Goal: Navigation & Orientation: Find specific page/section

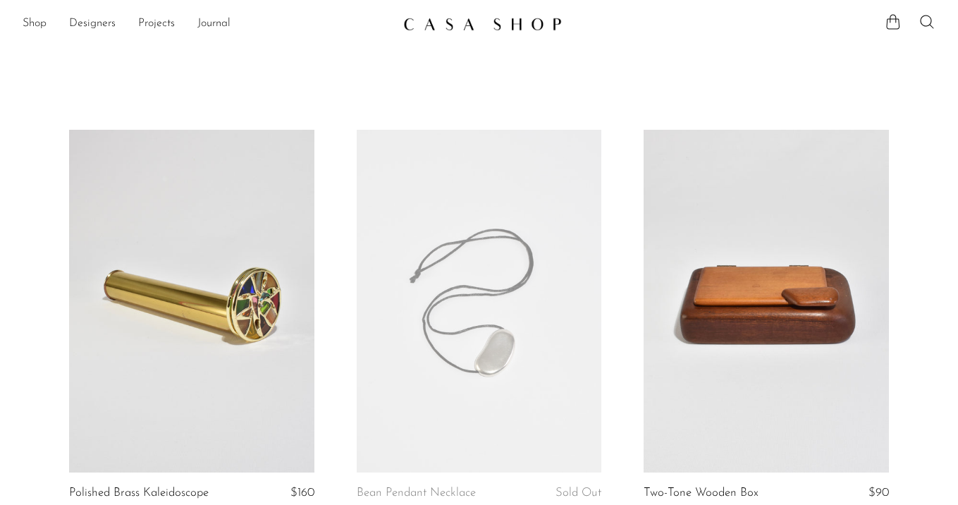
scroll to position [2613, 0]
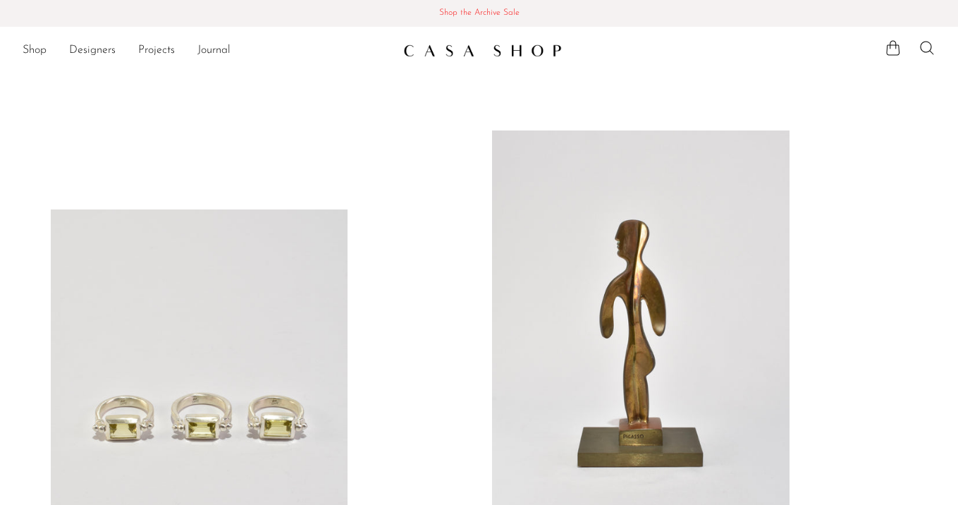
click at [484, 16] on span "Shop the Archive Sale" at bounding box center [478, 14] width 935 height 16
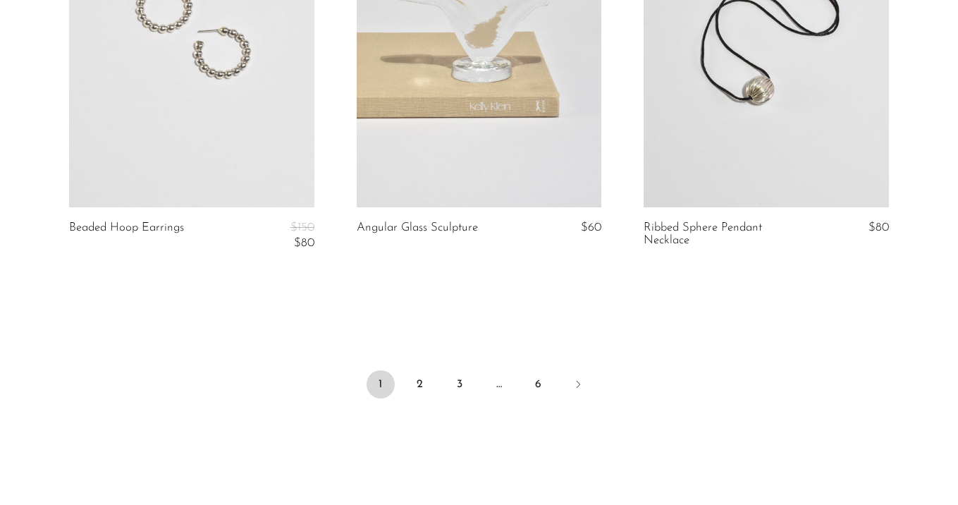
scroll to position [4941, 0]
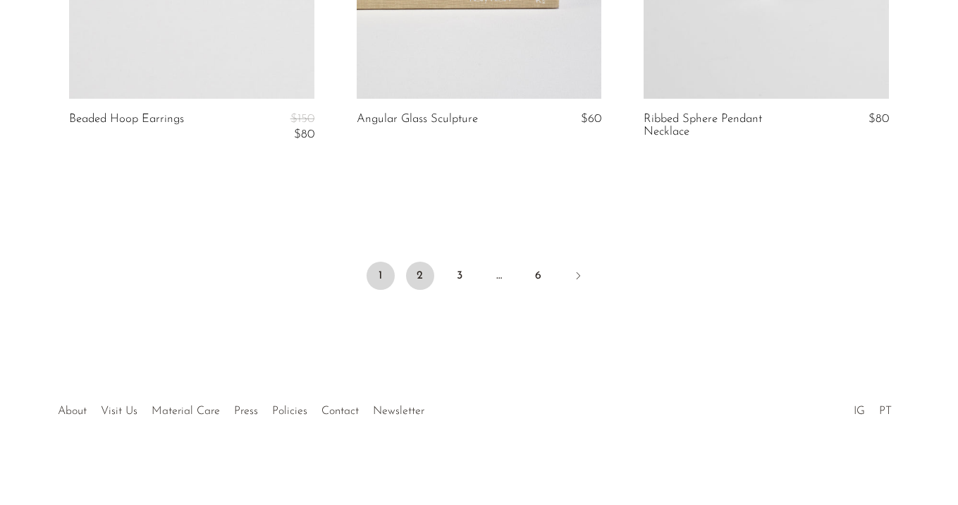
click at [424, 269] on link "2" at bounding box center [420, 275] width 28 height 28
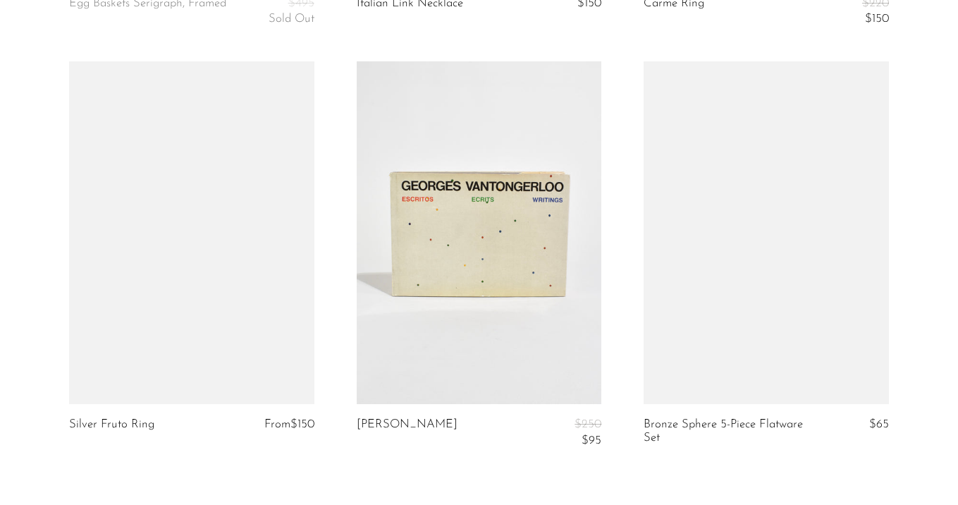
scroll to position [4815, 0]
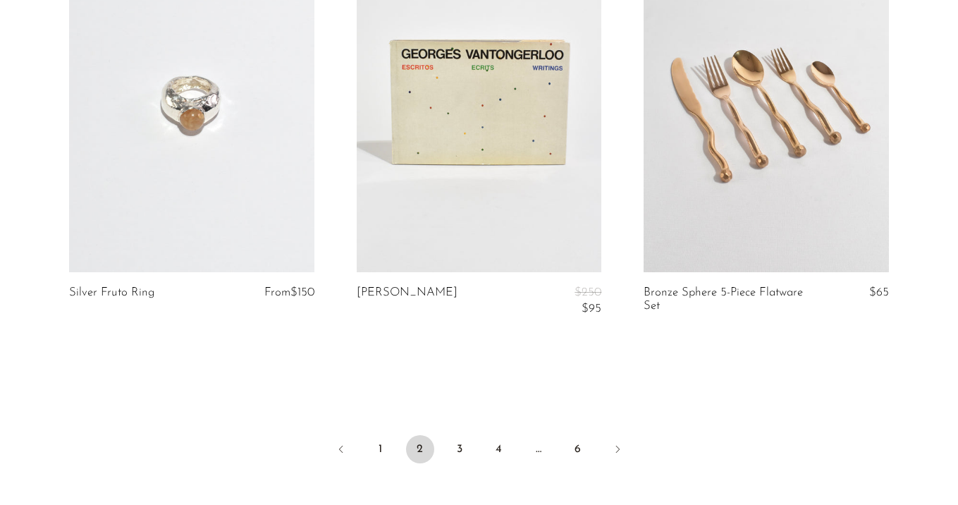
click at [474, 450] on ul "1 2 3 4 … 6" at bounding box center [479, 450] width 902 height 42
click at [474, 448] on ul "1 2 3 4 … 6" at bounding box center [479, 450] width 902 height 42
click at [467, 451] on link "3" at bounding box center [459, 449] width 28 height 28
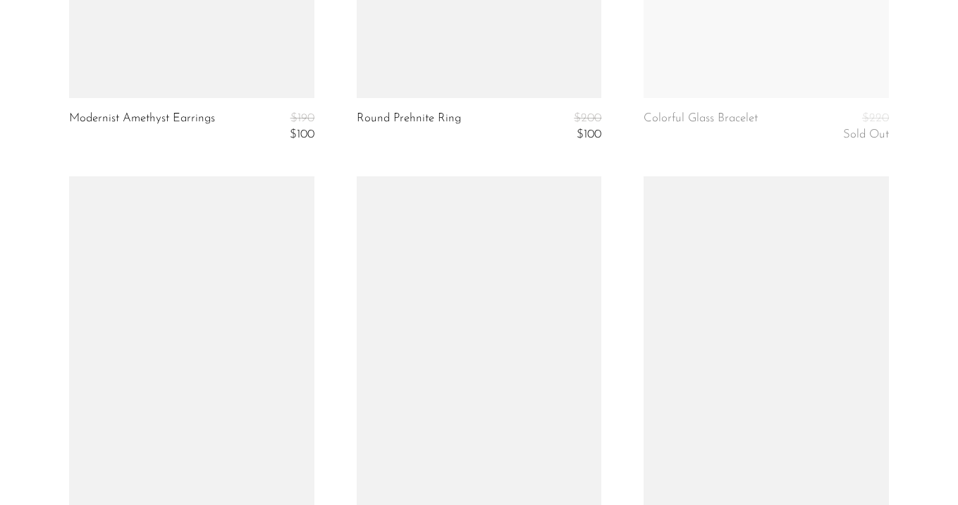
scroll to position [4746, 0]
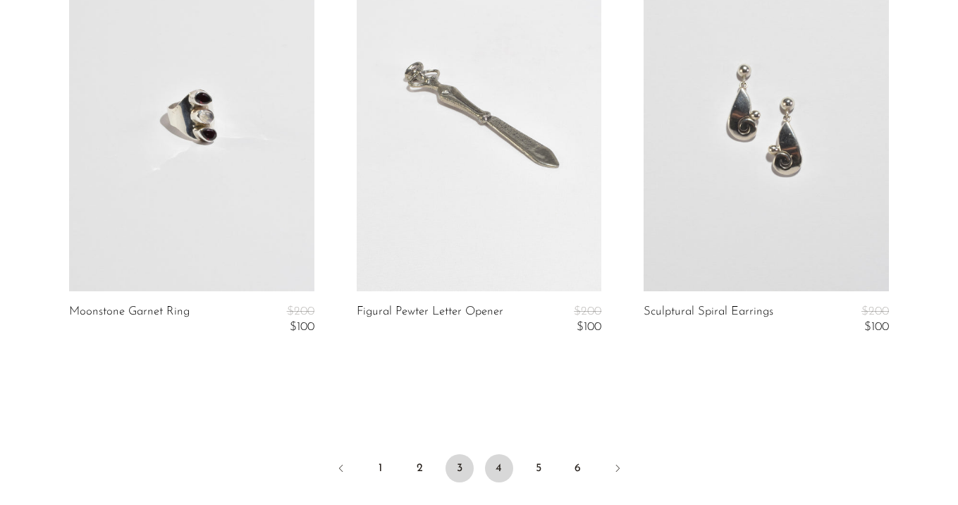
click at [492, 468] on link "4" at bounding box center [499, 468] width 28 height 28
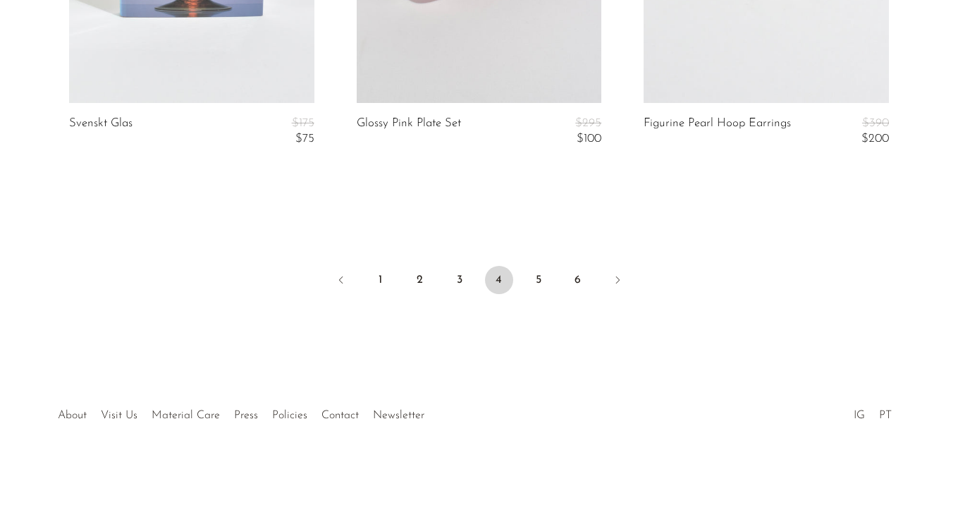
scroll to position [5008, 0]
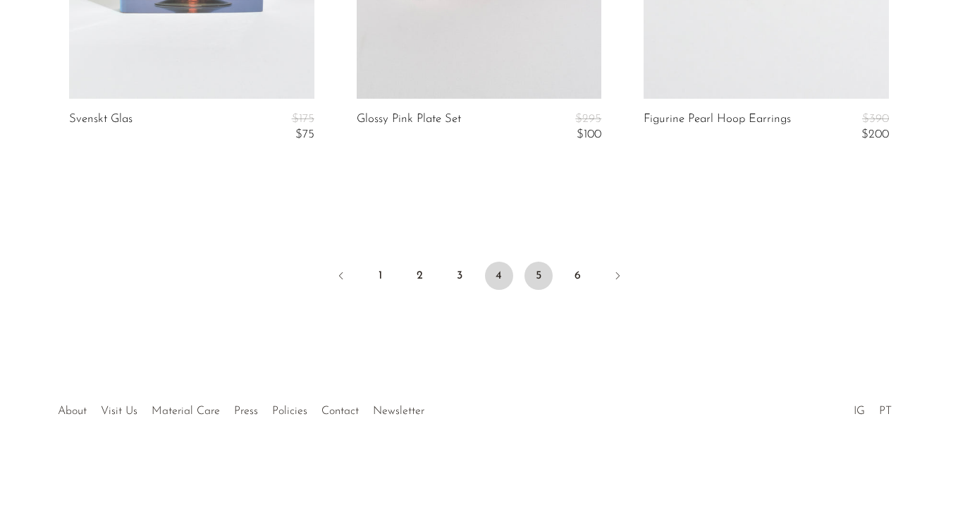
click at [536, 273] on link "5" at bounding box center [538, 275] width 28 height 28
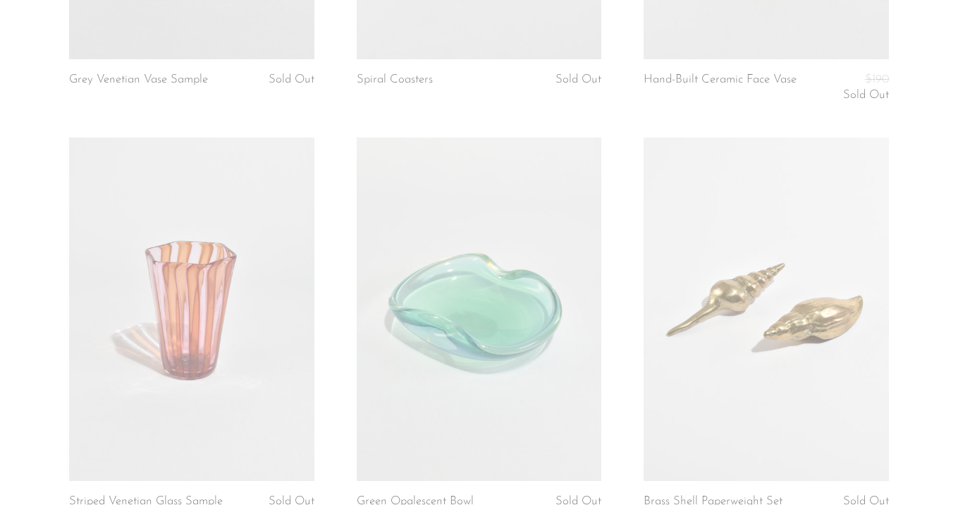
scroll to position [4216, 0]
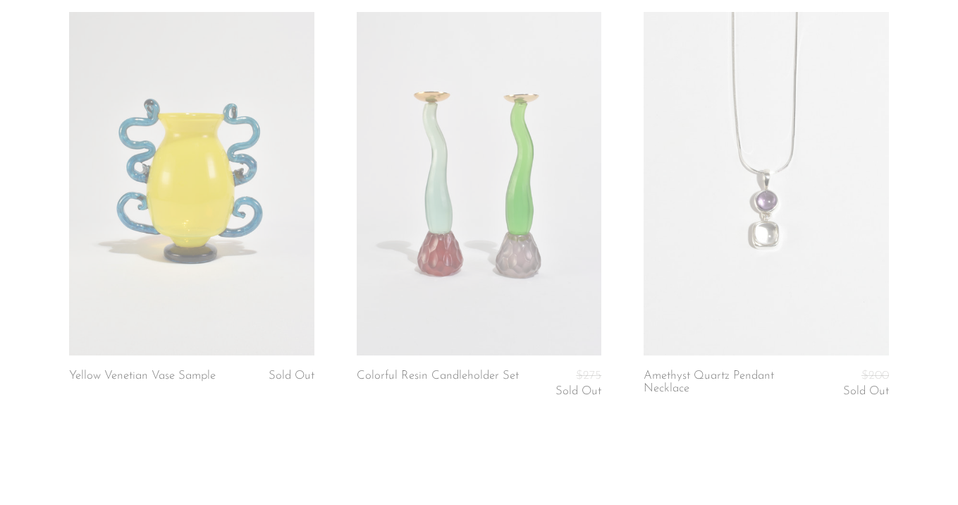
scroll to position [4973, 0]
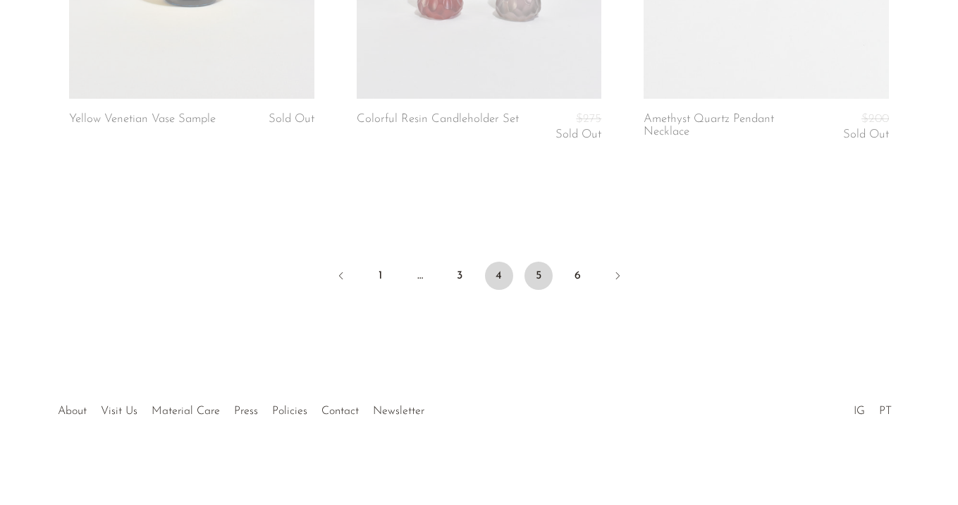
click at [500, 268] on link "4" at bounding box center [499, 275] width 28 height 28
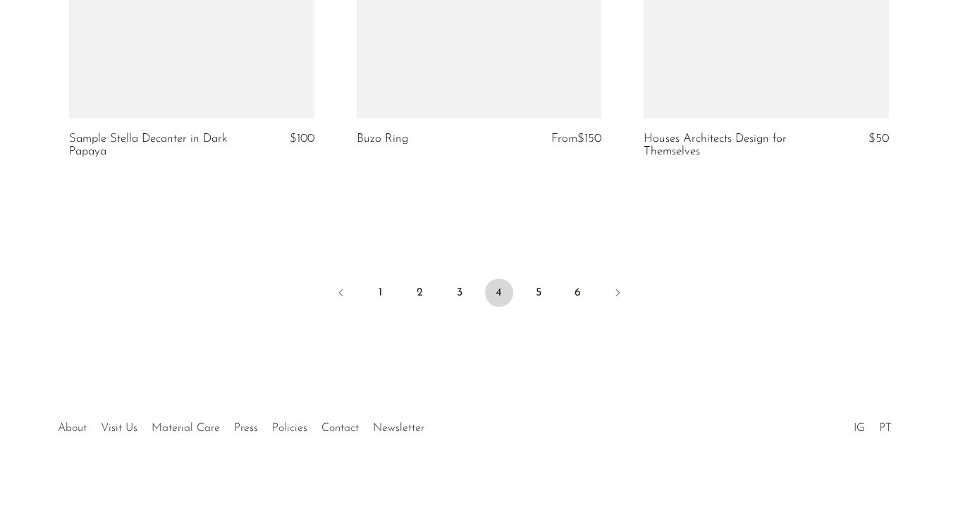
scroll to position [5002, 0]
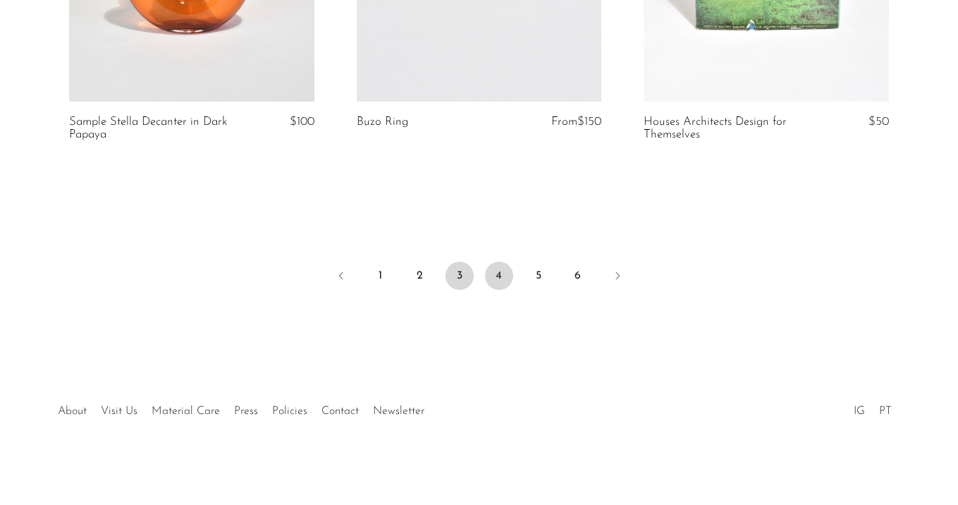
click at [470, 277] on link "3" at bounding box center [459, 275] width 28 height 28
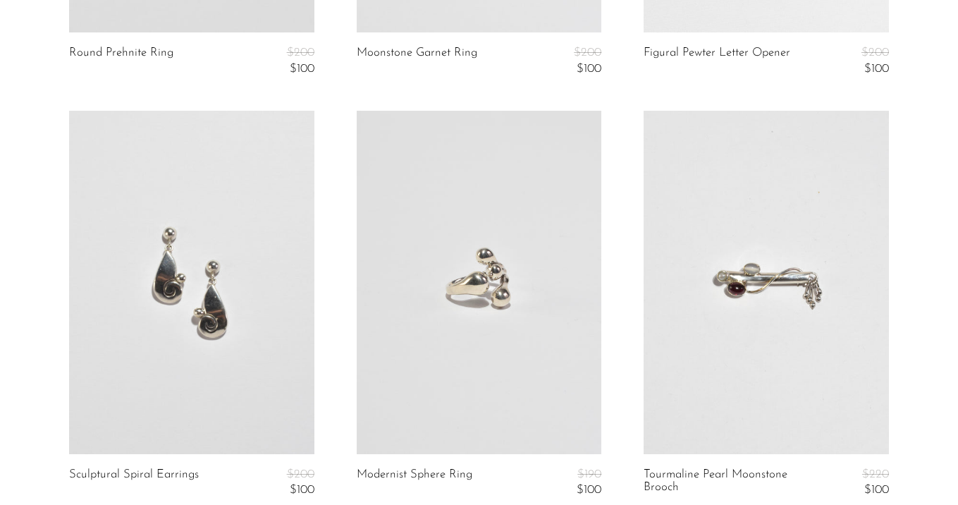
scroll to position [4884, 0]
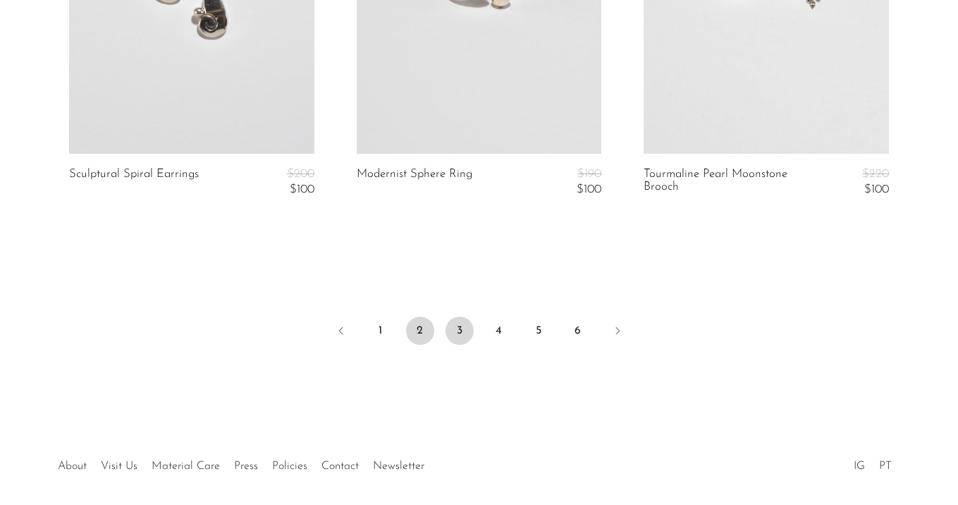
click at [427, 325] on link "2" at bounding box center [420, 330] width 28 height 28
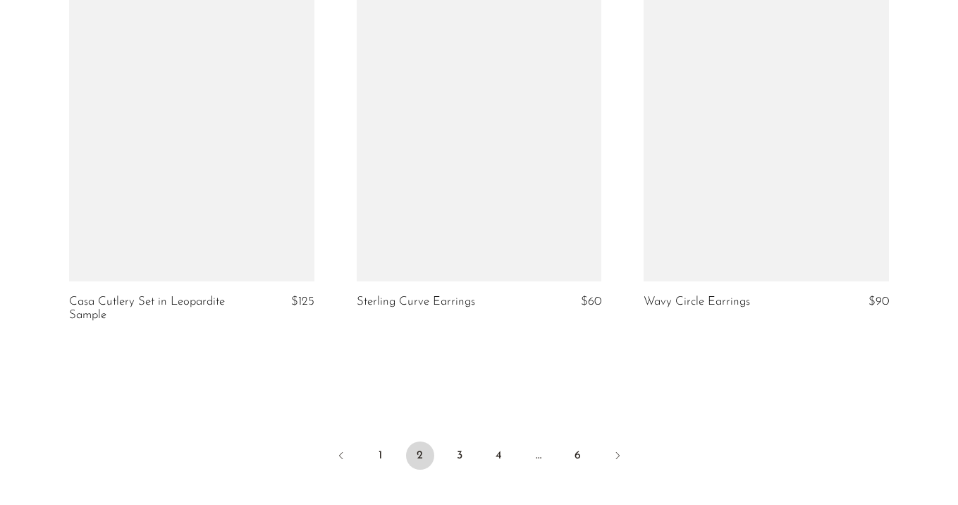
scroll to position [4987, 0]
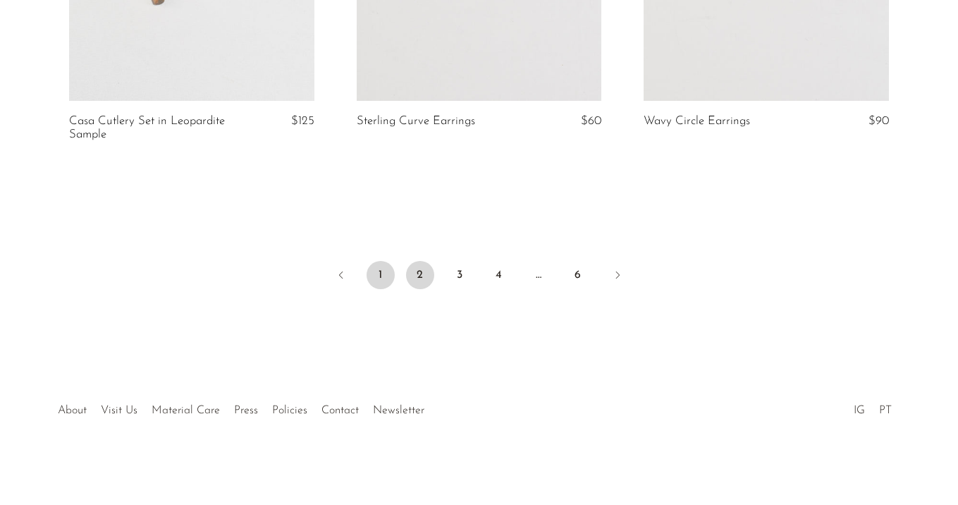
click at [385, 274] on link "1" at bounding box center [381, 275] width 28 height 28
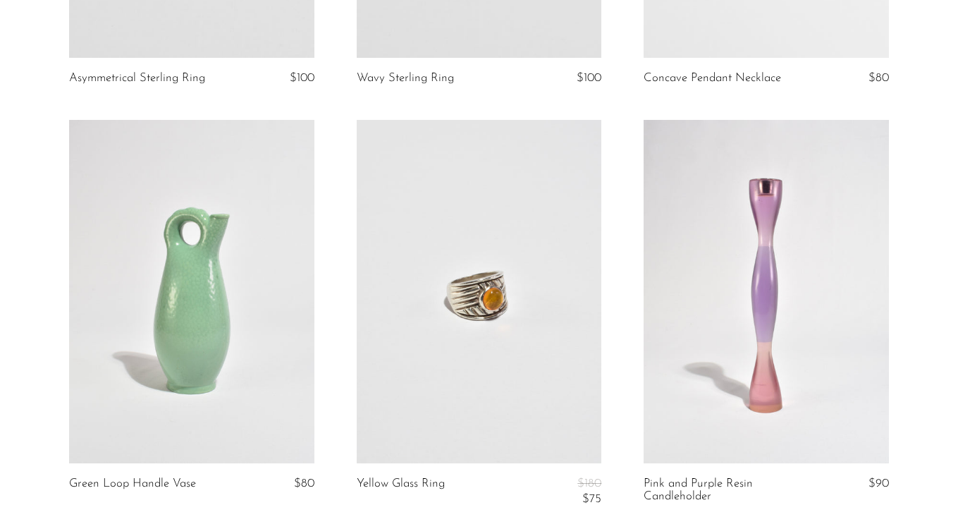
scroll to position [4939, 0]
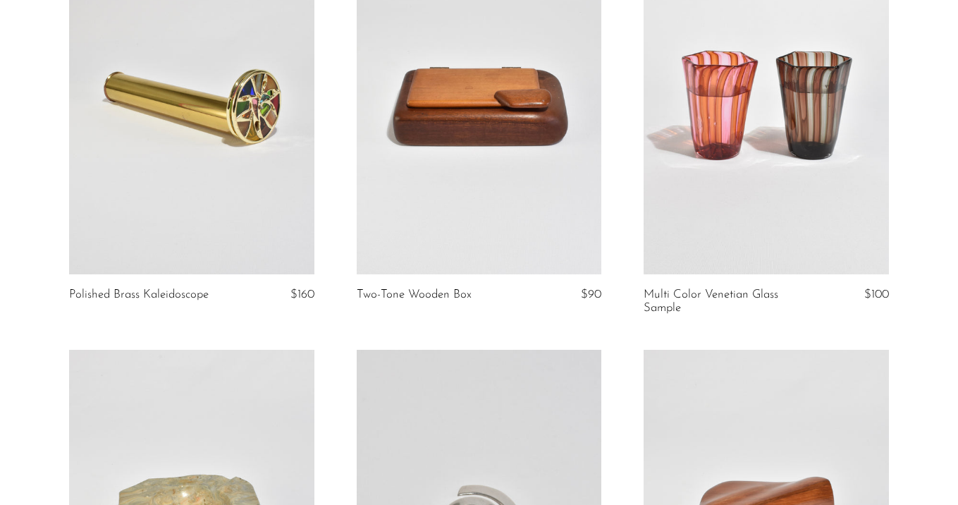
scroll to position [491, 0]
